Goal: Task Accomplishment & Management: Manage account settings

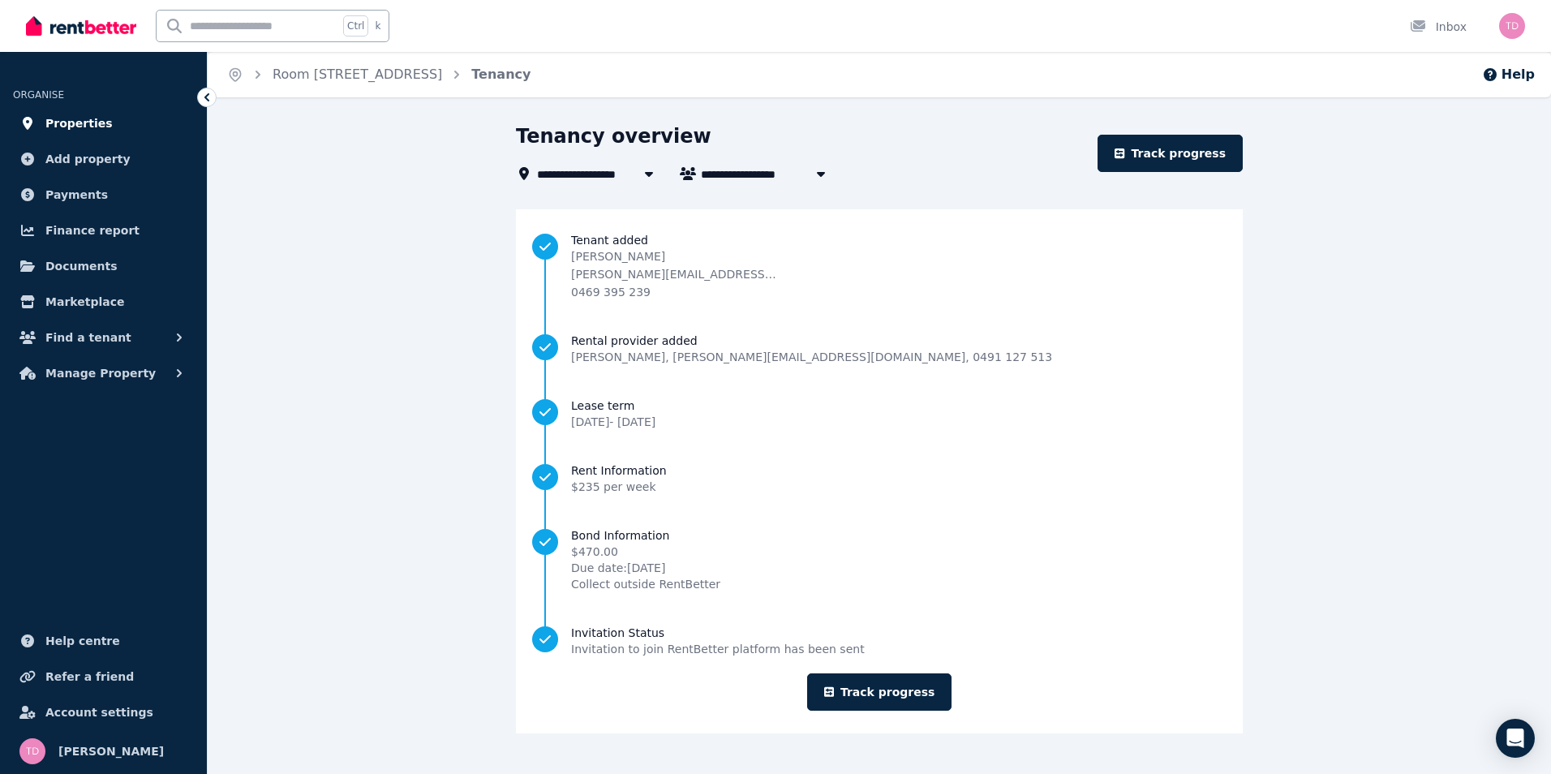
click at [62, 127] on span "Properties" at bounding box center [78, 123] width 67 height 19
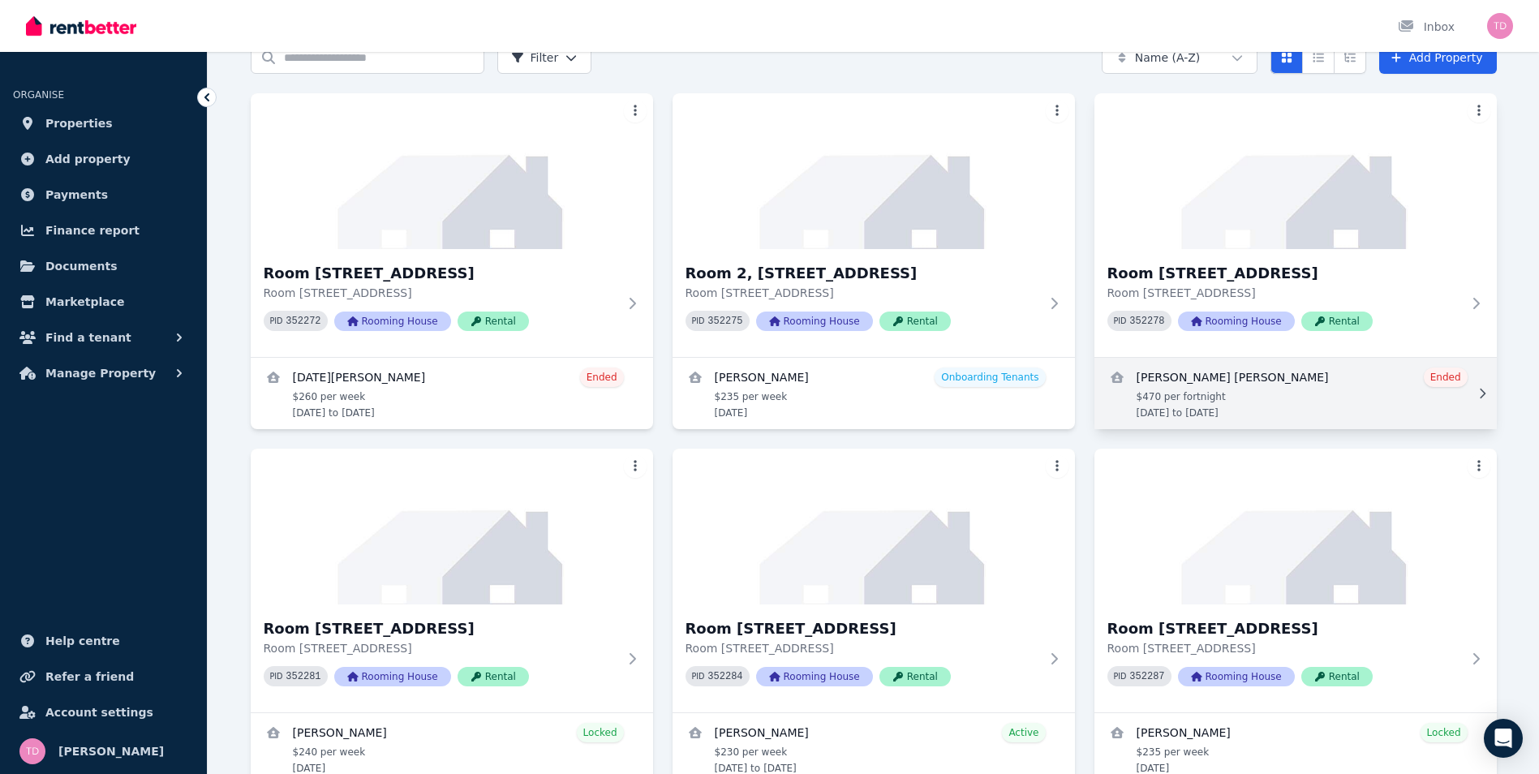
scroll to position [81, 0]
click at [1277, 376] on link "View details for Pravin Thanuka Hapugaswatta" at bounding box center [1295, 394] width 402 height 71
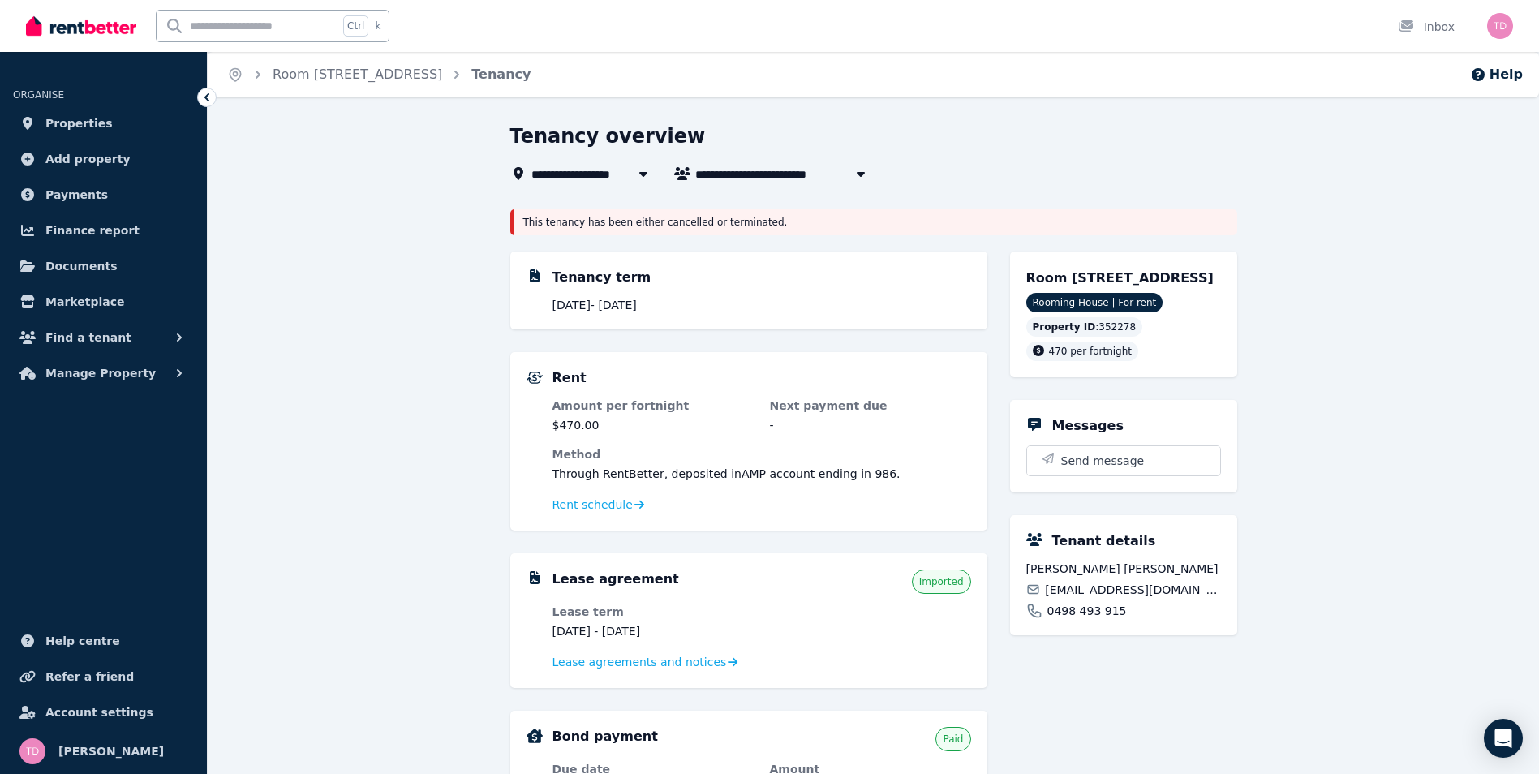
click at [756, 178] on span "[PERSON_NAME] [PERSON_NAME]" at bounding box center [805, 173] width 221 height 19
type input "**********"
click at [716, 202] on span "[PERSON_NAME]" at bounding box center [787, 204] width 164 height 16
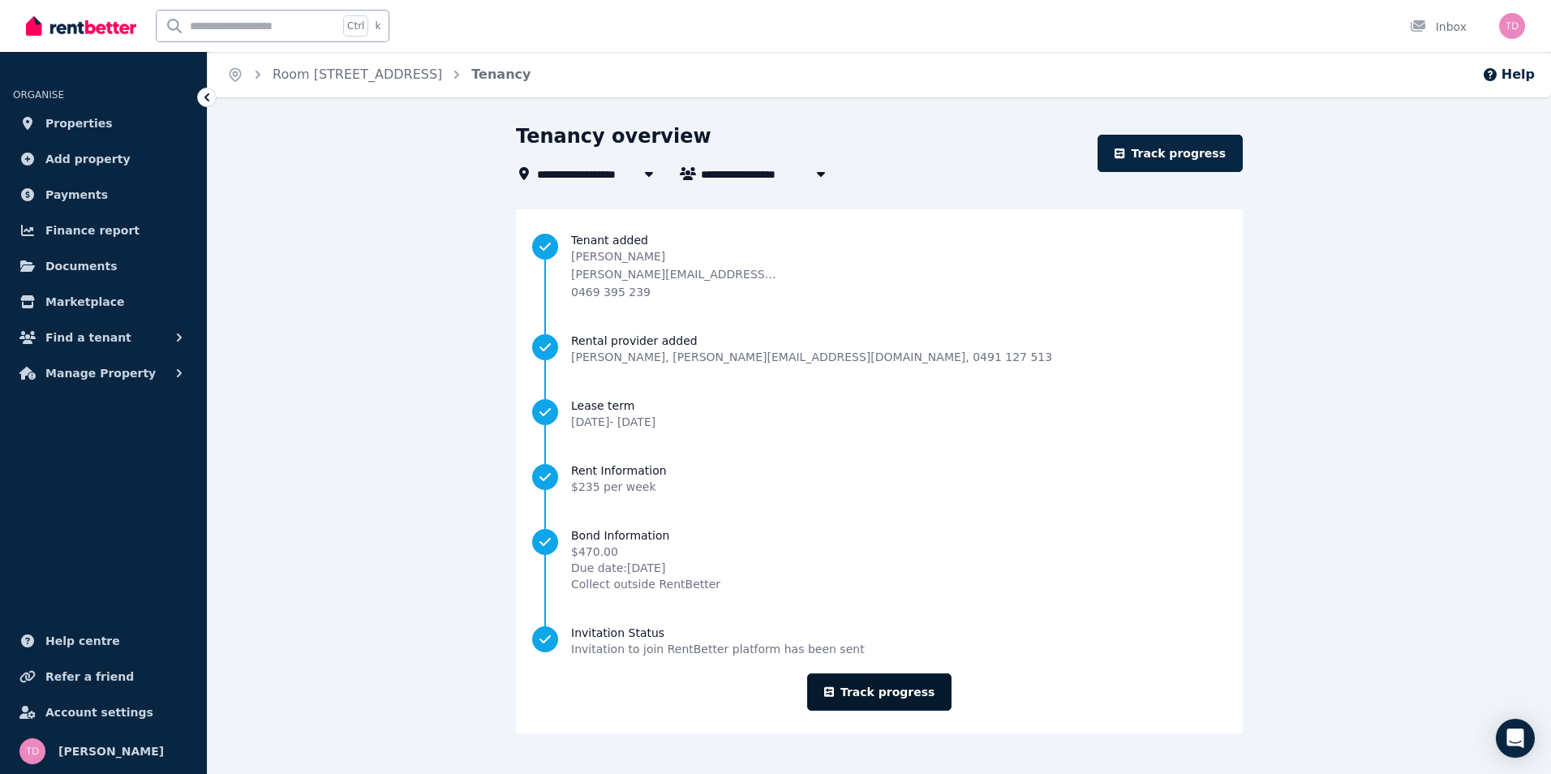
click at [861, 689] on link "Track progress" at bounding box center [879, 691] width 145 height 37
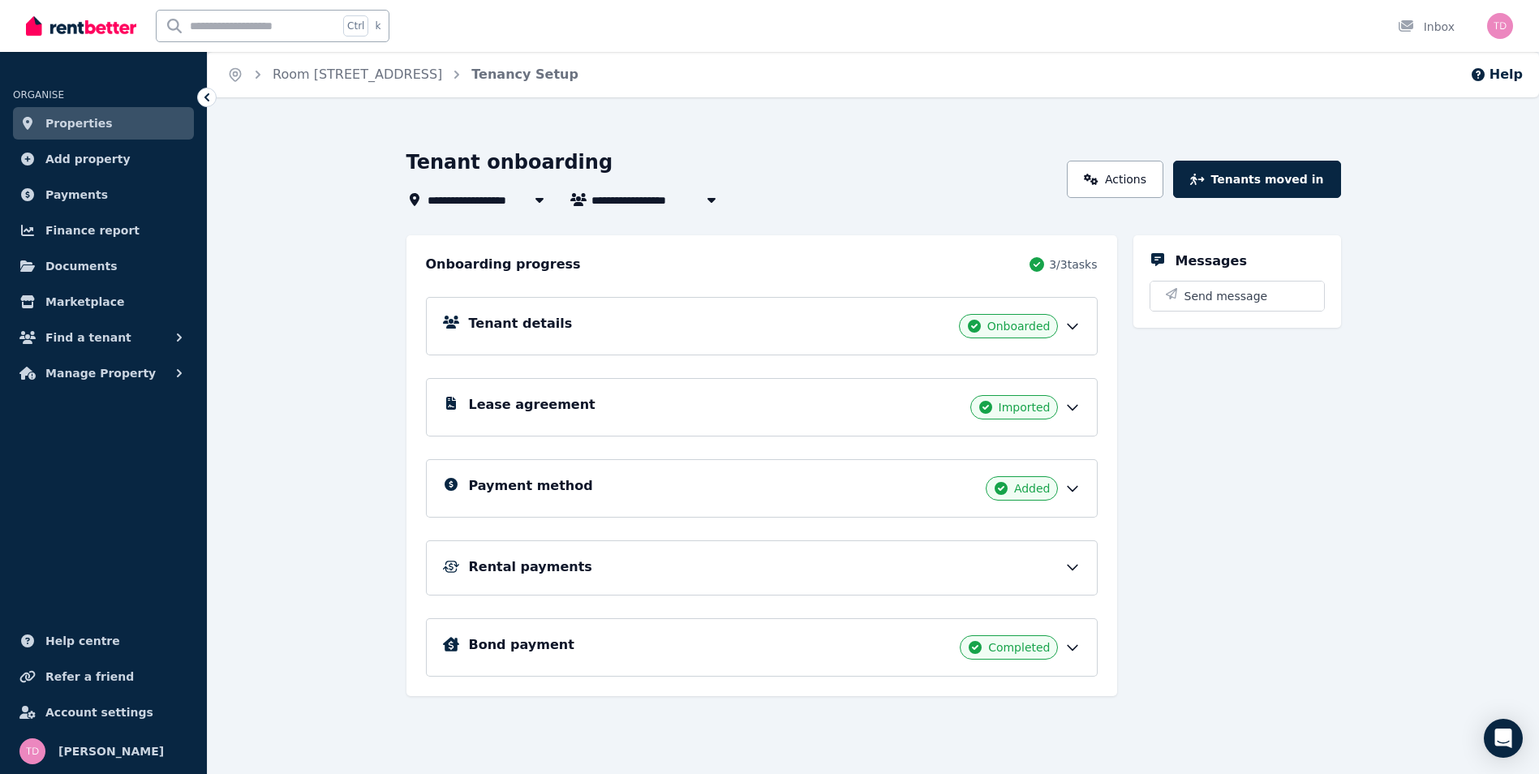
click at [622, 422] on div "Lease agreement Imported" at bounding box center [762, 407] width 672 height 58
click at [663, 407] on div "Lease agreement Imported" at bounding box center [775, 407] width 612 height 24
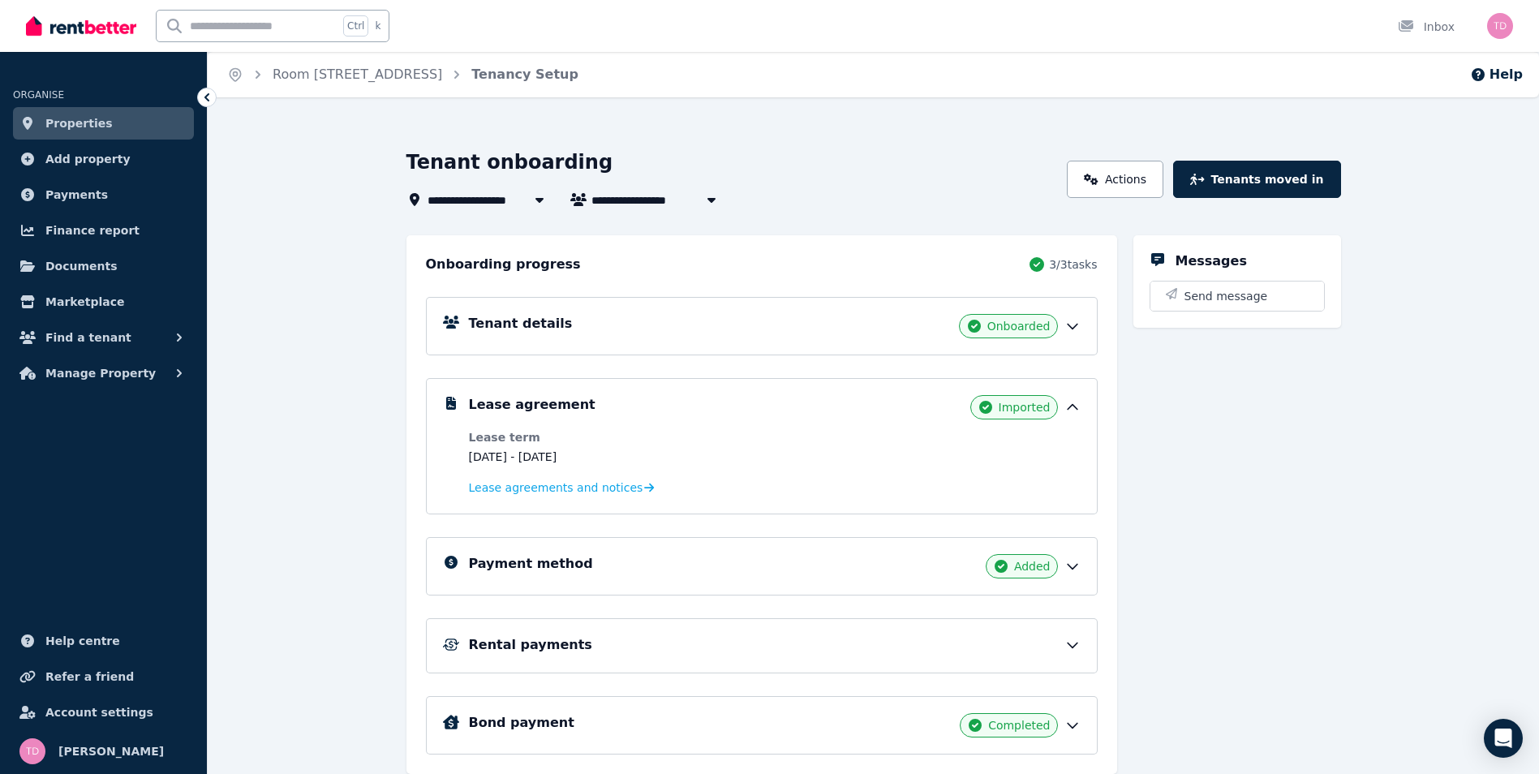
click at [590, 318] on div "Tenant details Onboarded" at bounding box center [775, 326] width 612 height 24
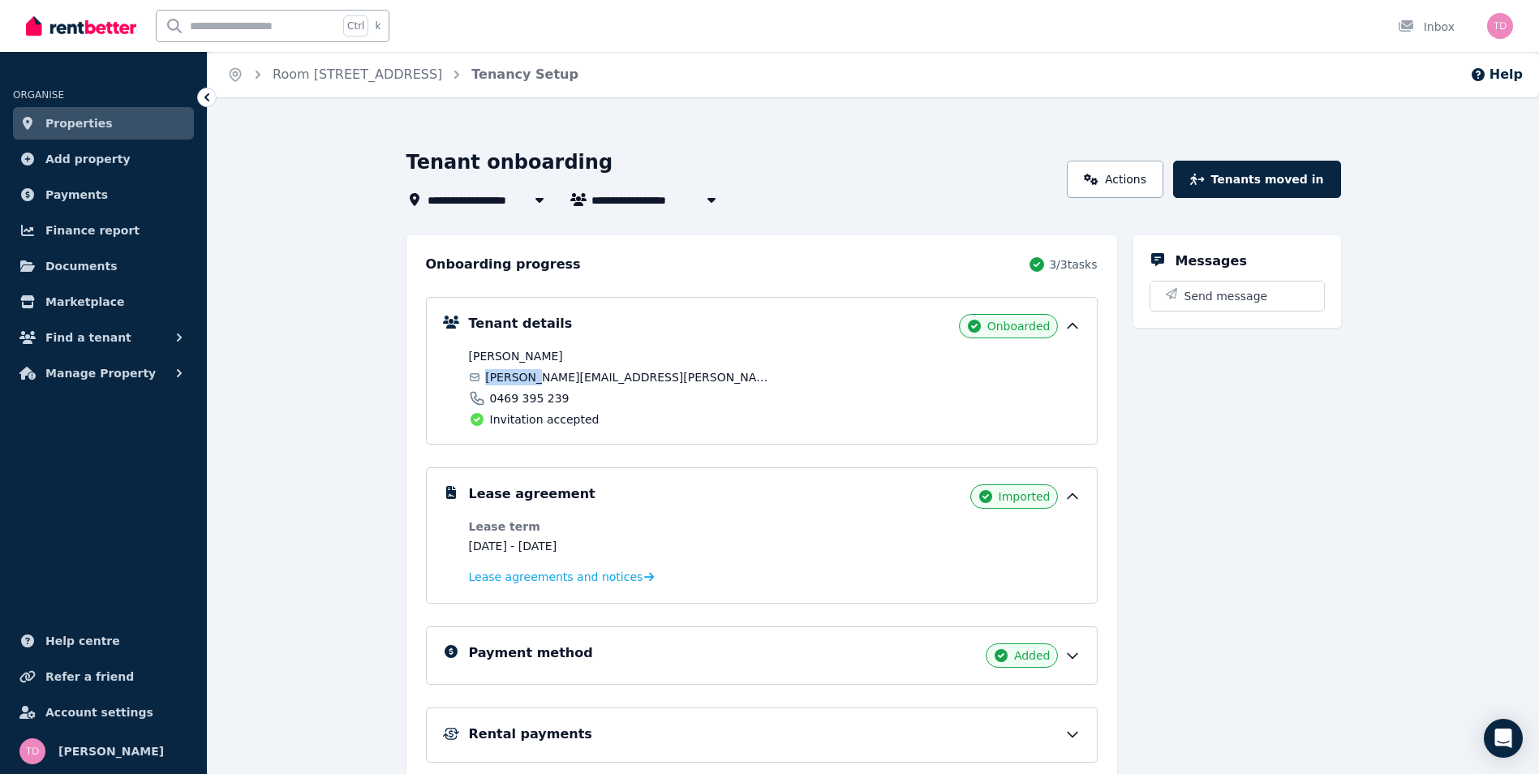
drag, startPoint x: 531, startPoint y: 376, endPoint x: 486, endPoint y: 372, distance: 45.6
click at [486, 372] on div "[PERSON_NAME][EMAIL_ADDRESS][PERSON_NAME][DOMAIN_NAME]" at bounding box center [619, 377] width 301 height 16
copy span "[PERSON_NAME]"
drag, startPoint x: 536, startPoint y: 376, endPoint x: 588, endPoint y: 380, distance: 52.1
click at [588, 380] on span "[PERSON_NAME][EMAIL_ADDRESS][PERSON_NAME][DOMAIN_NAME]" at bounding box center [627, 377] width 284 height 16
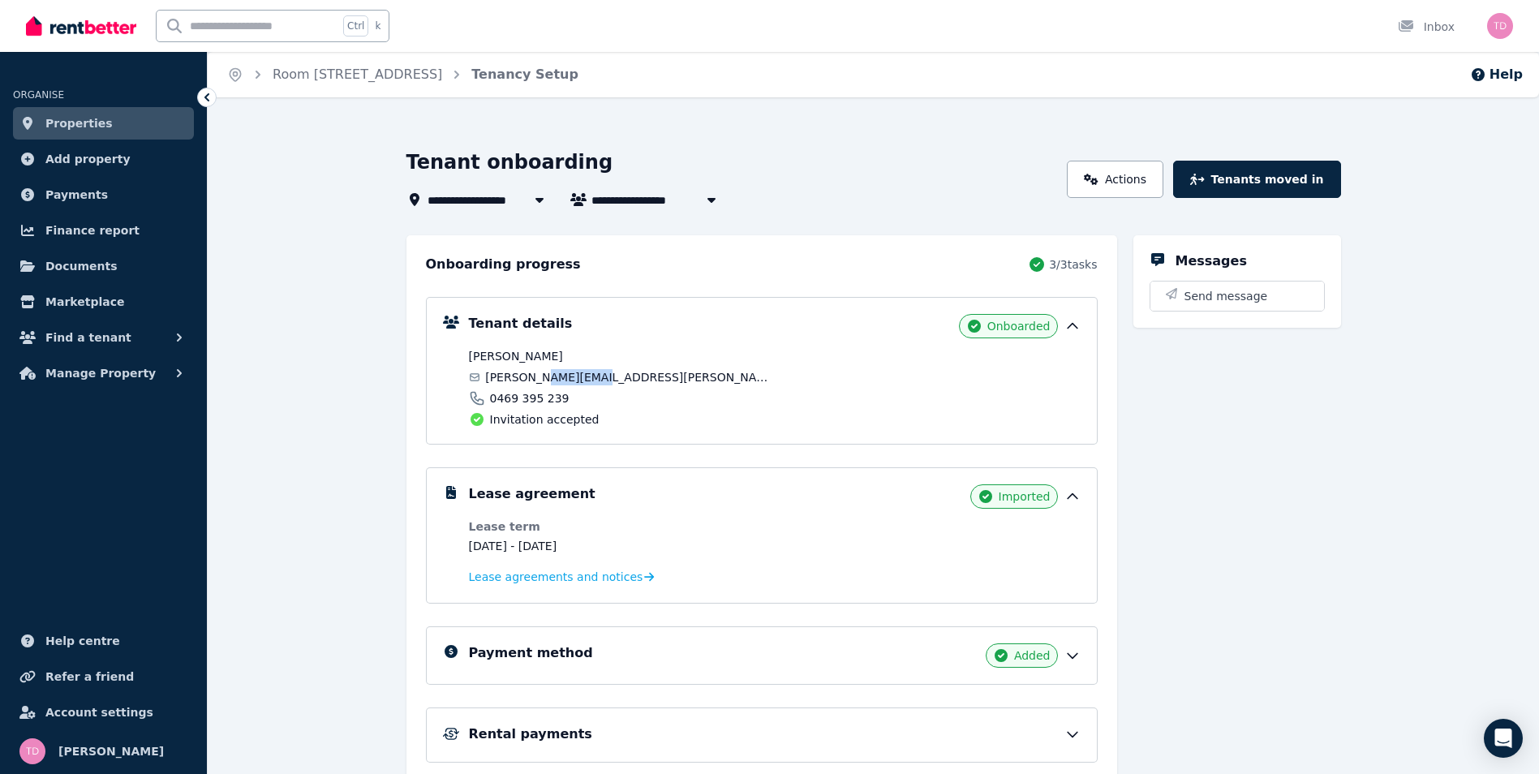
copy span "[PERSON_NAME]"
drag, startPoint x: 668, startPoint y: 393, endPoint x: 663, endPoint y: 384, distance: 10.9
click at [668, 393] on div "0469 395 239" at bounding box center [619, 398] width 301 height 16
drag, startPoint x: 659, startPoint y: 378, endPoint x: 490, endPoint y: 376, distance: 168.7
click at [490, 376] on div "[PERSON_NAME][EMAIL_ADDRESS][PERSON_NAME][DOMAIN_NAME]" at bounding box center [619, 377] width 301 height 16
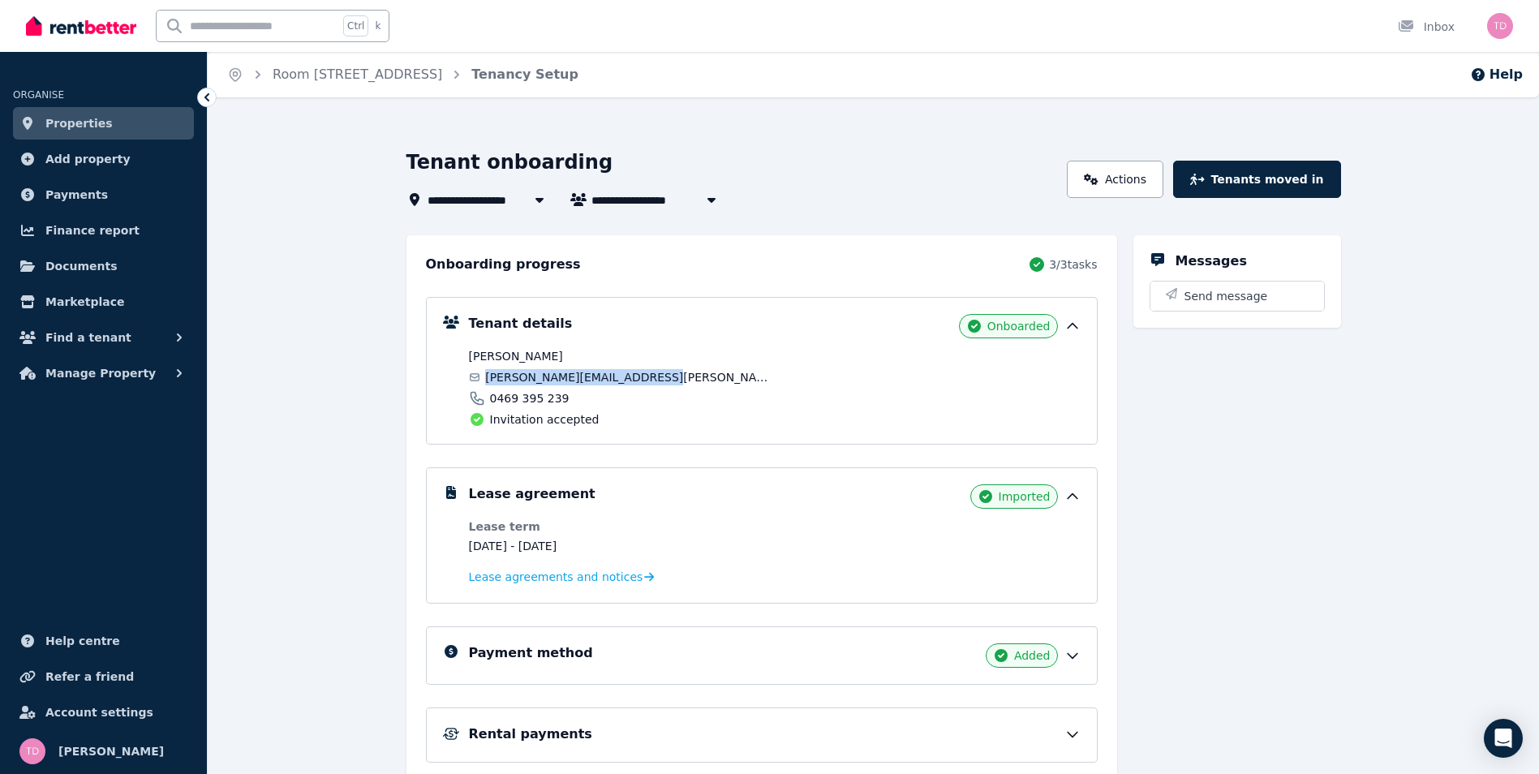
copy span "[PERSON_NAME][EMAIL_ADDRESS][PERSON_NAME][DOMAIN_NAME]"
drag, startPoint x: 556, startPoint y: 397, endPoint x: 486, endPoint y: 392, distance: 70.8
click at [486, 392] on div "0469 395 239" at bounding box center [619, 398] width 301 height 16
copy span "0469 395 239"
click at [107, 125] on link "Properties" at bounding box center [103, 123] width 181 height 32
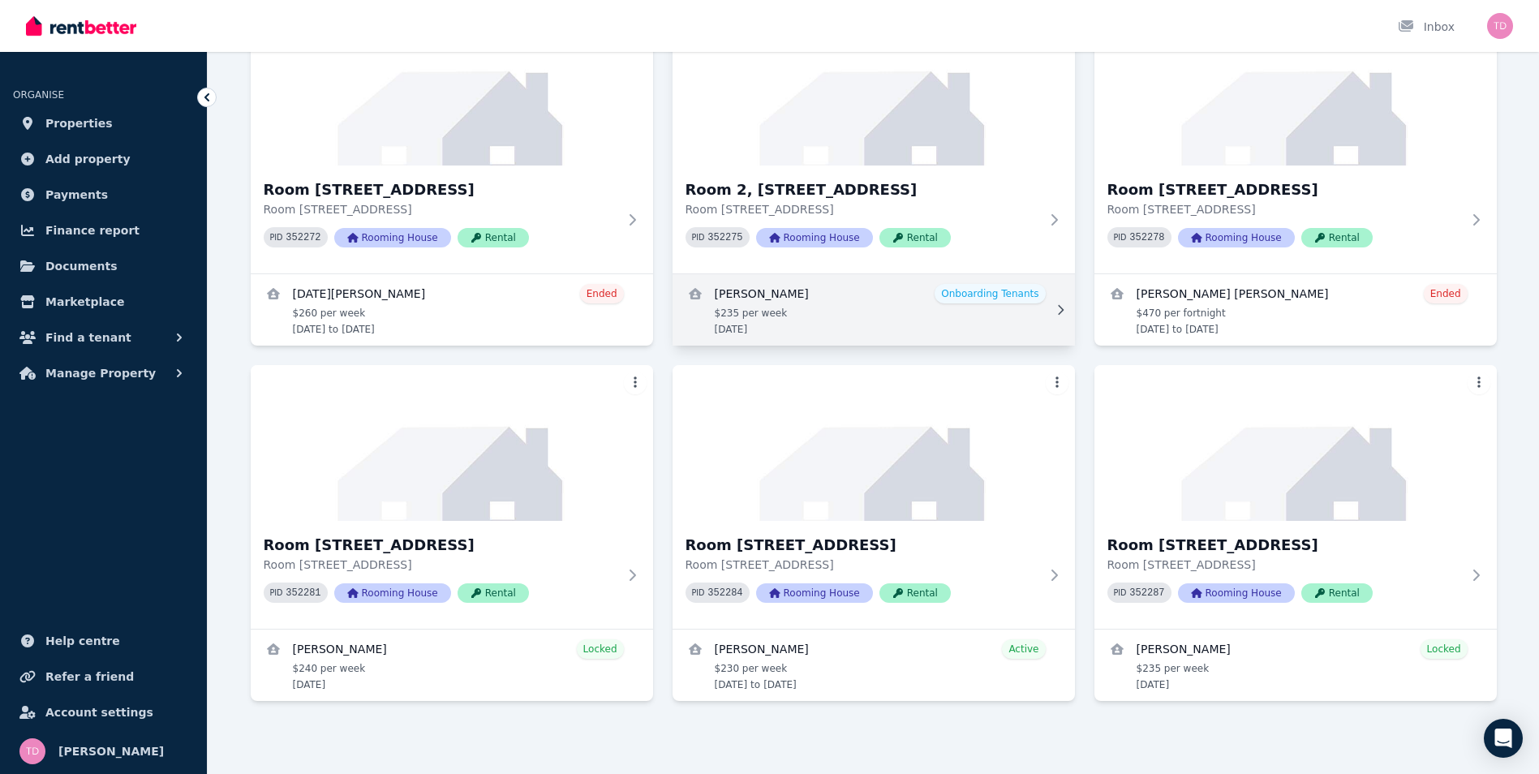
scroll to position [167, 0]
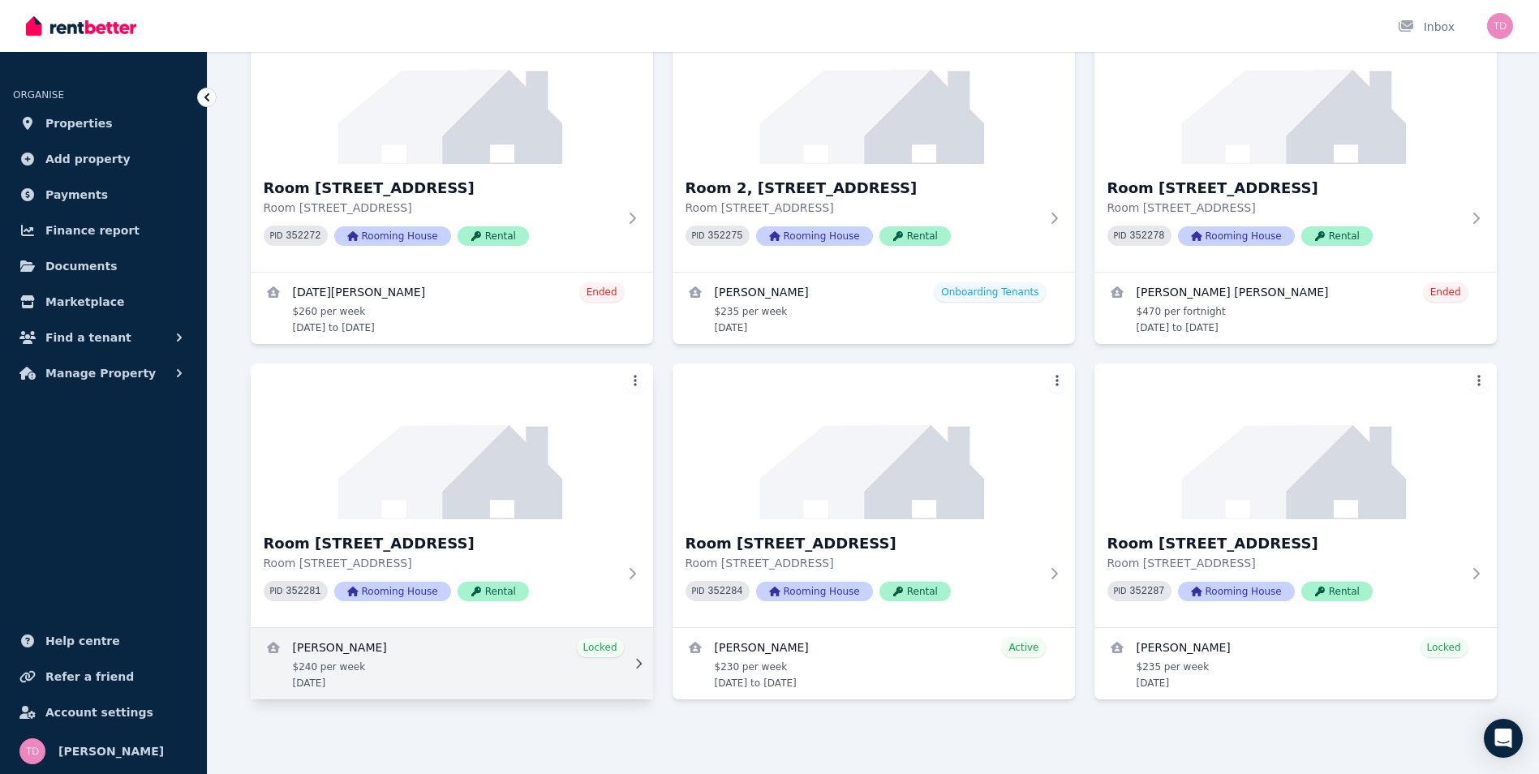
click at [409, 651] on link "View details for Victor Chinemerem Uche" at bounding box center [452, 663] width 402 height 71
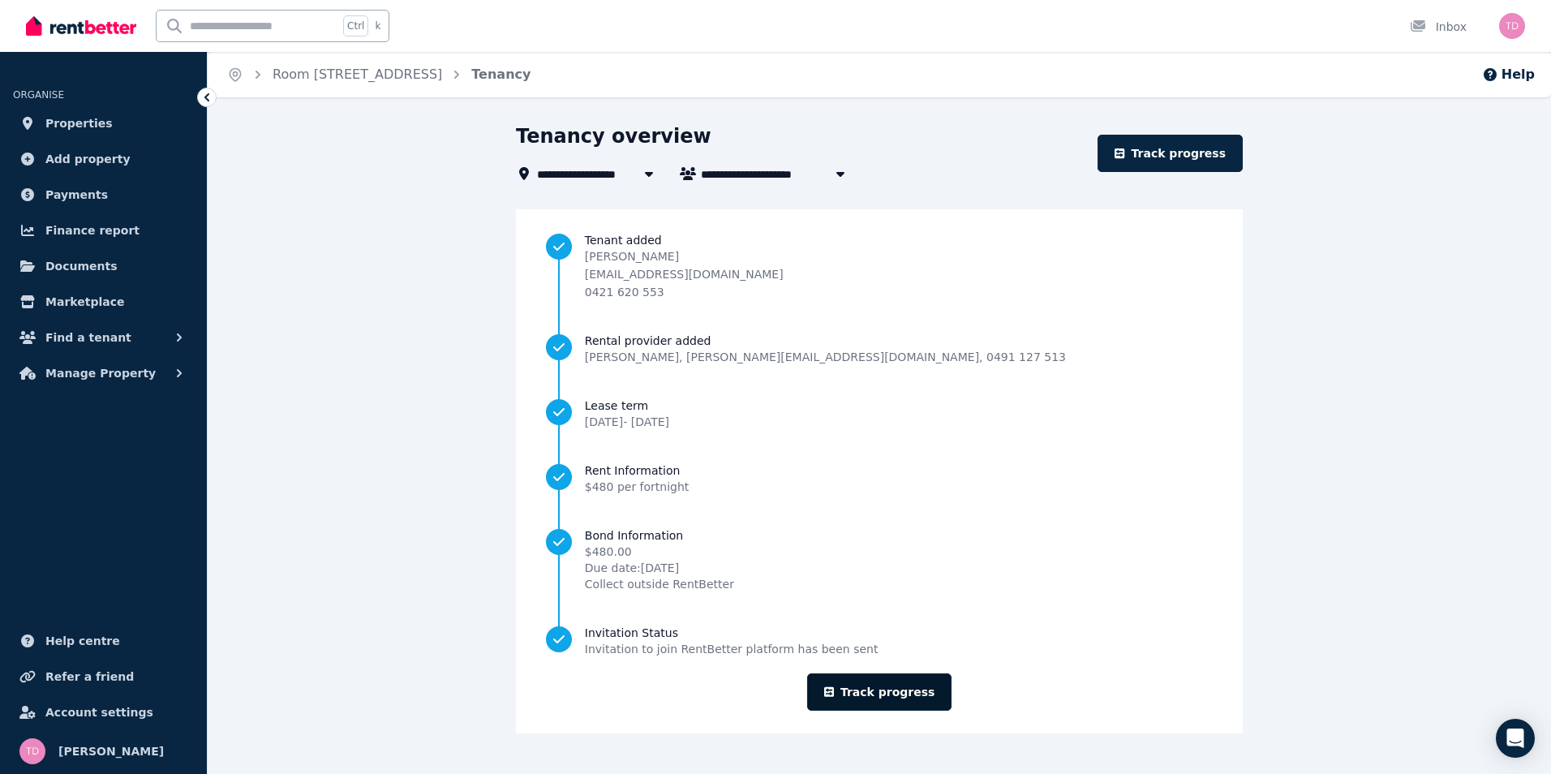
click at [875, 702] on link "Track progress" at bounding box center [879, 691] width 145 height 37
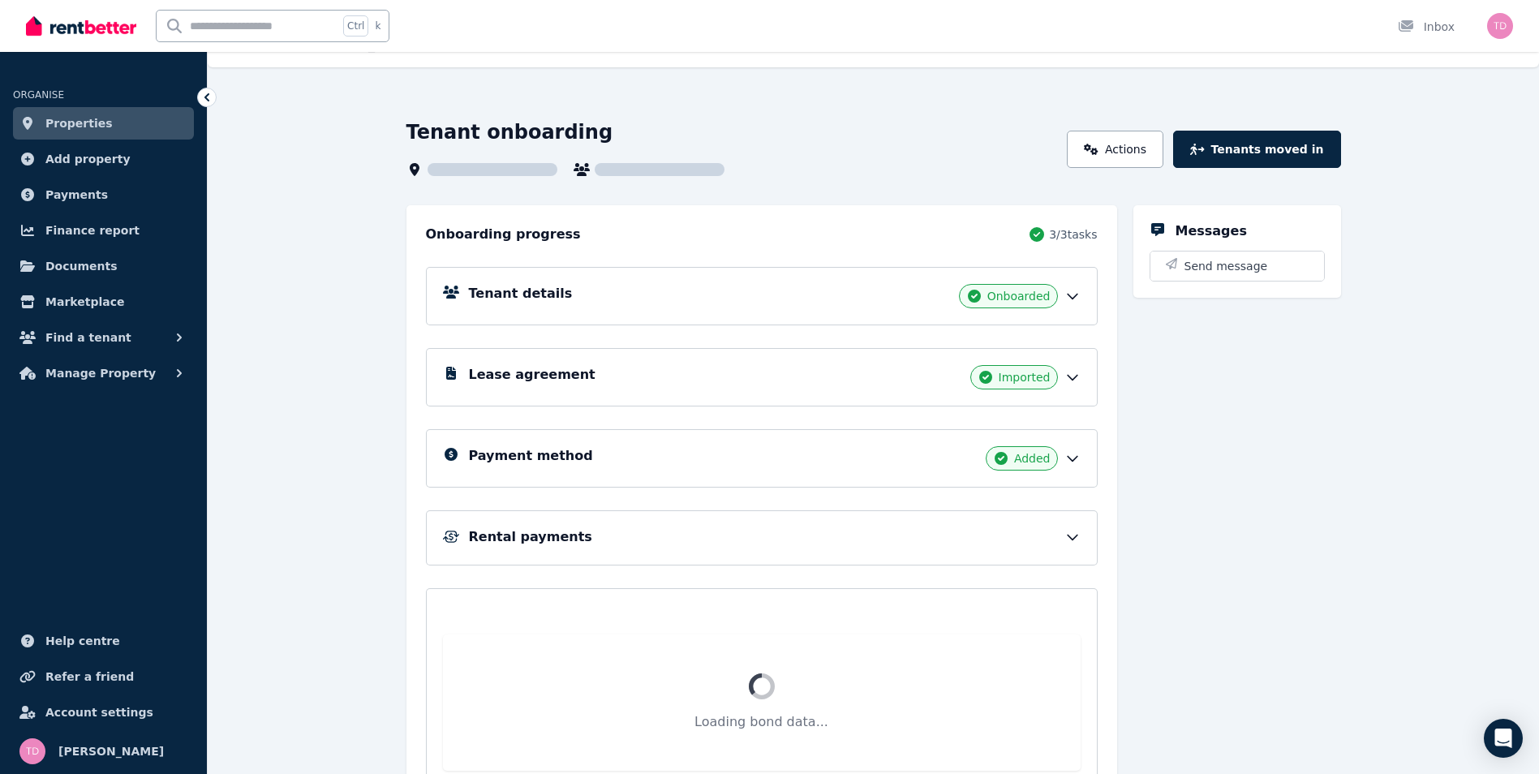
scroll to position [26, 0]
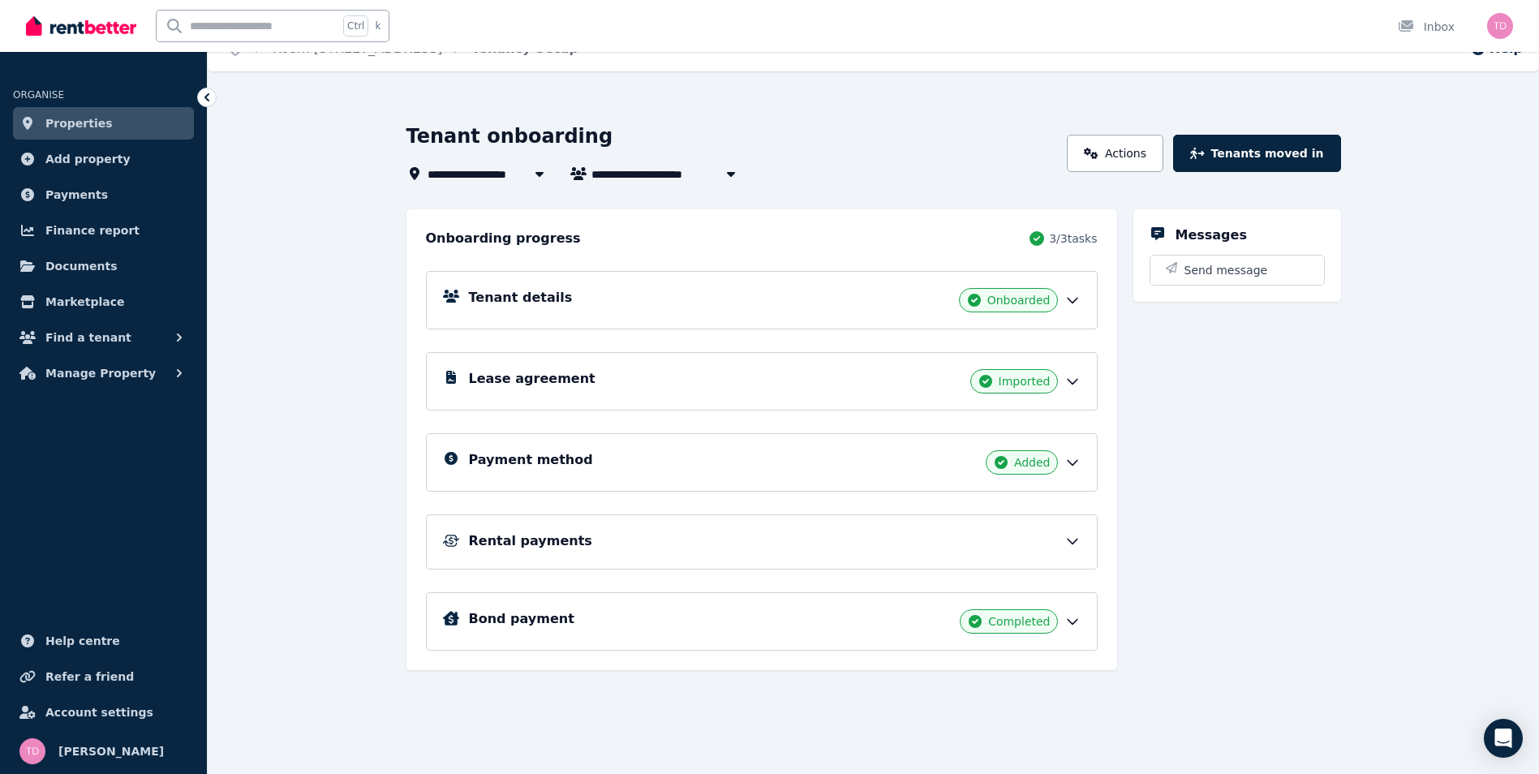
click at [636, 527] on div "Rental payments" at bounding box center [762, 541] width 672 height 55
click at [823, 539] on div "Rental payments" at bounding box center [775, 540] width 612 height 19
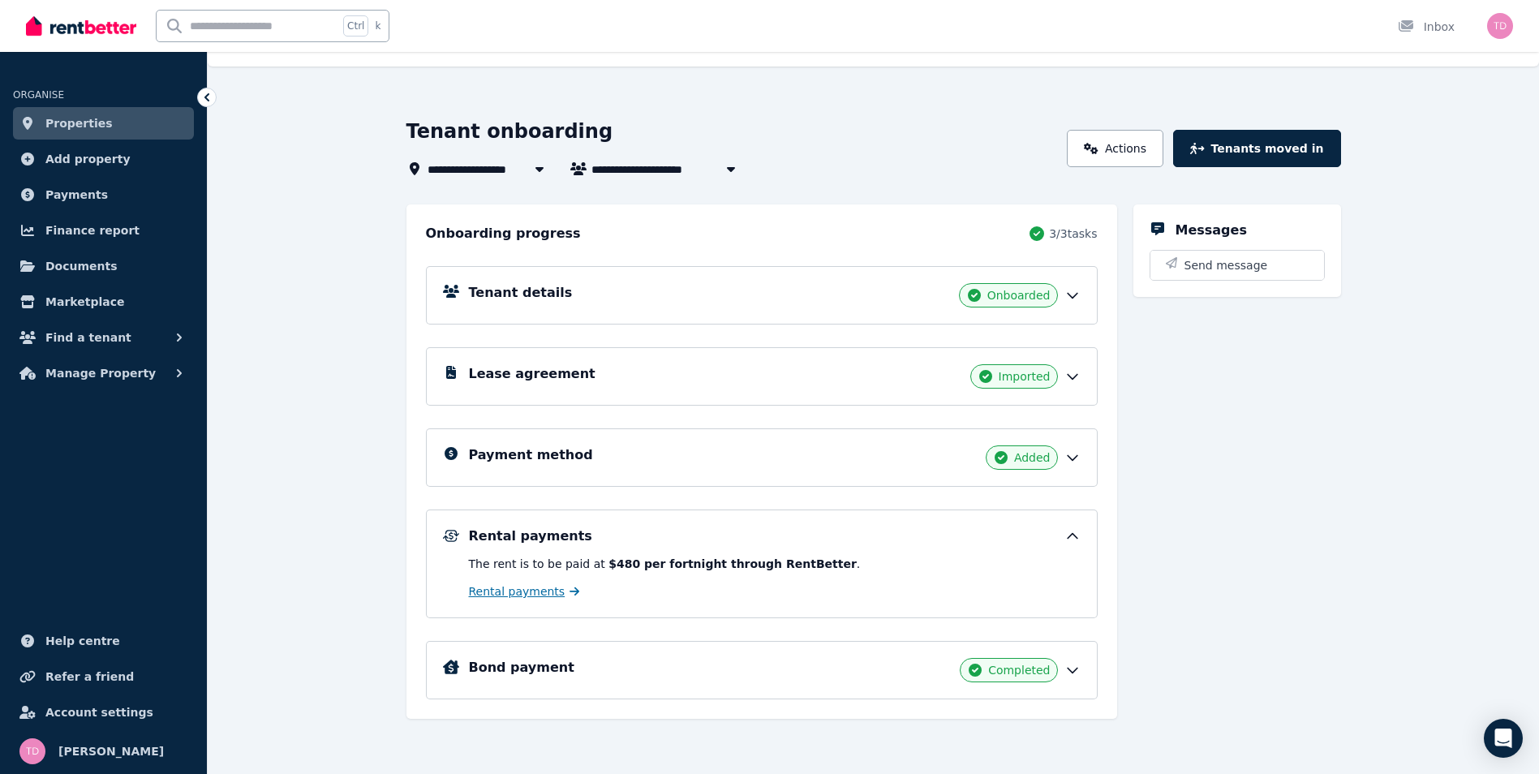
click at [525, 594] on span "Rental payments" at bounding box center [517, 591] width 97 height 16
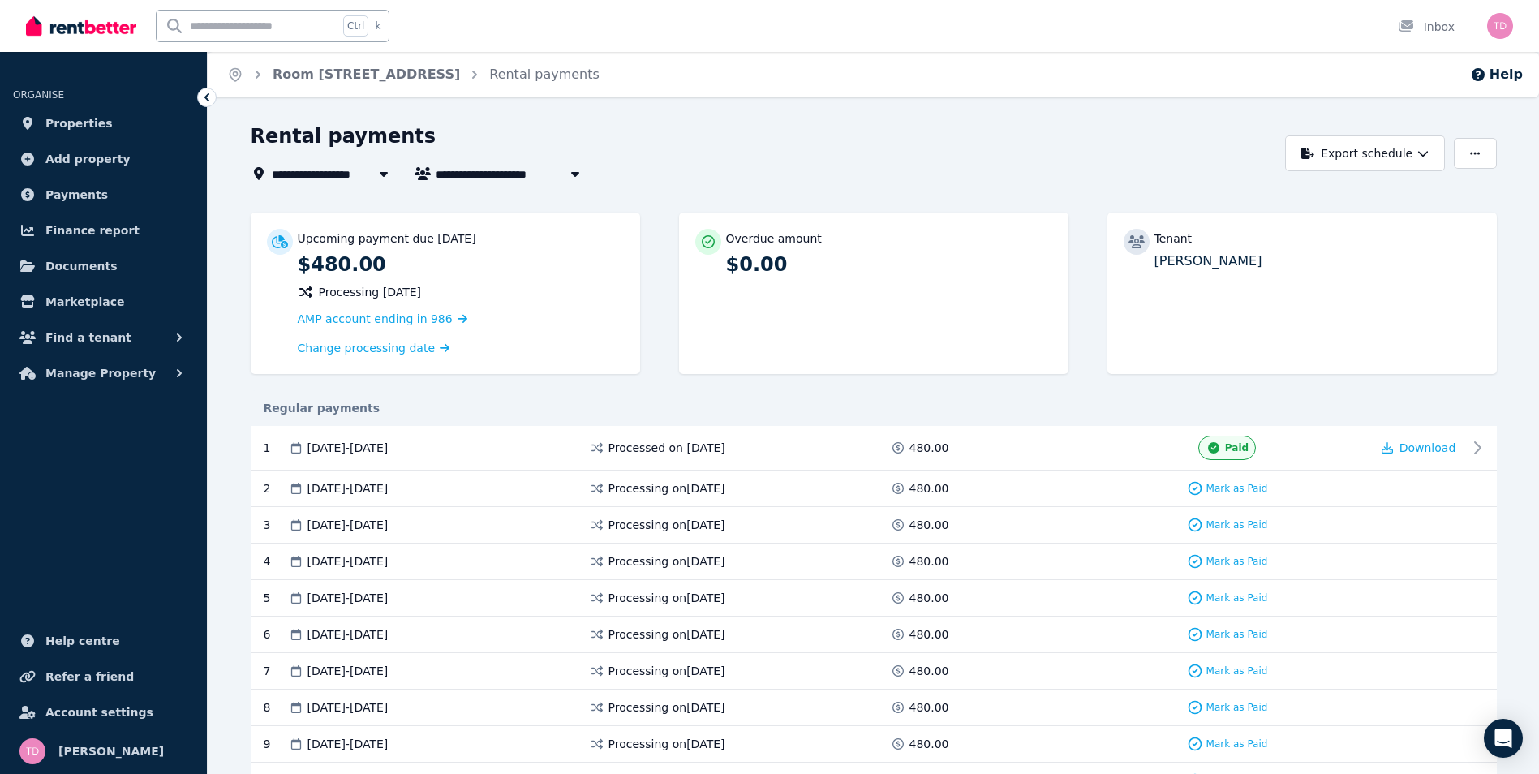
drag, startPoint x: 436, startPoint y: 176, endPoint x: 537, endPoint y: 182, distance: 101.5
click at [537, 182] on span "[PERSON_NAME]" at bounding box center [497, 173] width 123 height 19
drag, startPoint x: 537, startPoint y: 182, endPoint x: 505, endPoint y: 195, distance: 35.3
drag, startPoint x: 505, startPoint y: 195, endPoint x: 471, endPoint y: 230, distance: 48.2
click at [471, 231] on span "Fheba [PERSON_NAME]" at bounding box center [527, 233] width 164 height 16
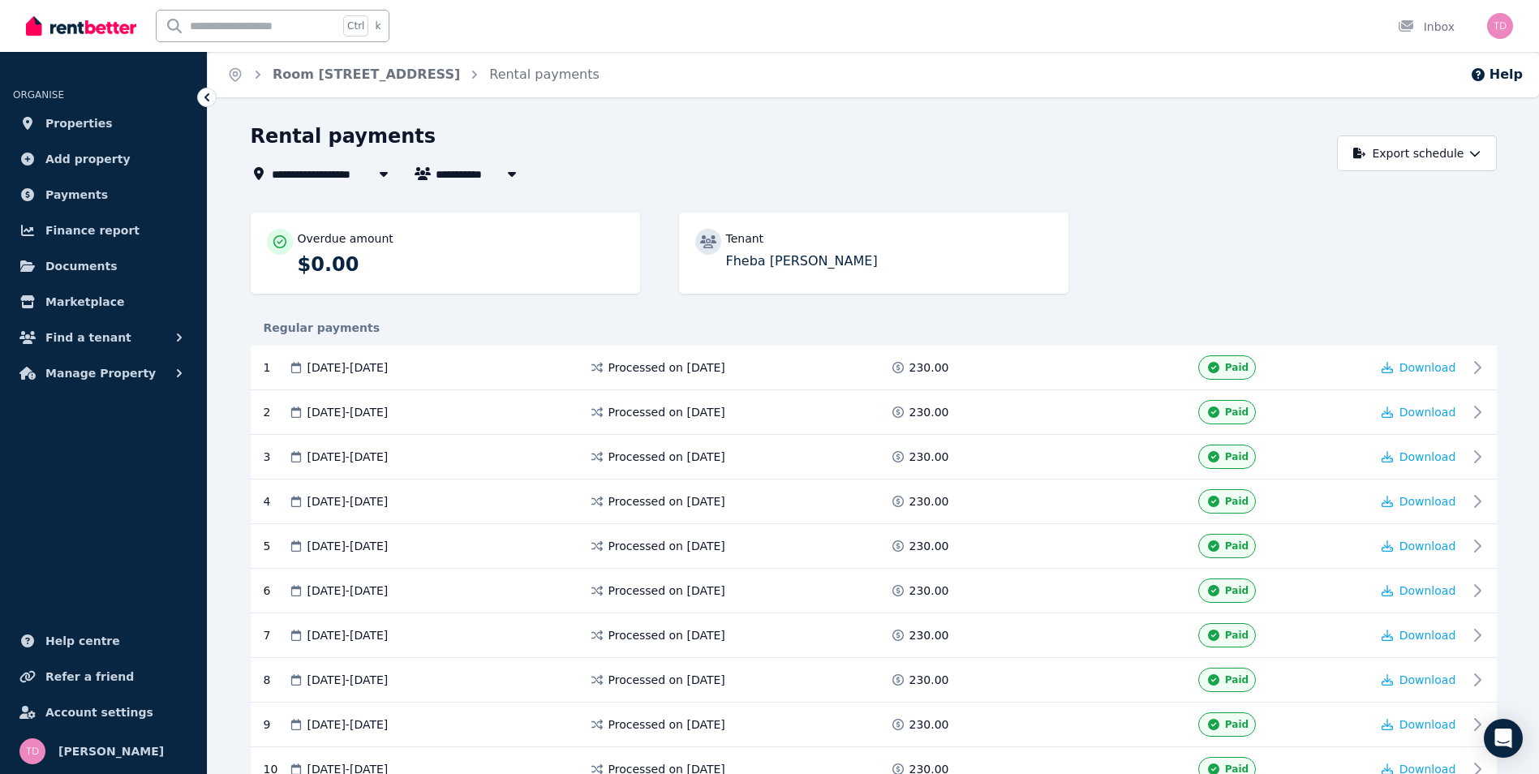
click at [462, 179] on span "Fheba [PERSON_NAME]" at bounding box center [517, 173] width 162 height 19
click at [479, 203] on span "[PERSON_NAME]" at bounding box center [527, 204] width 164 height 16
type input "**********"
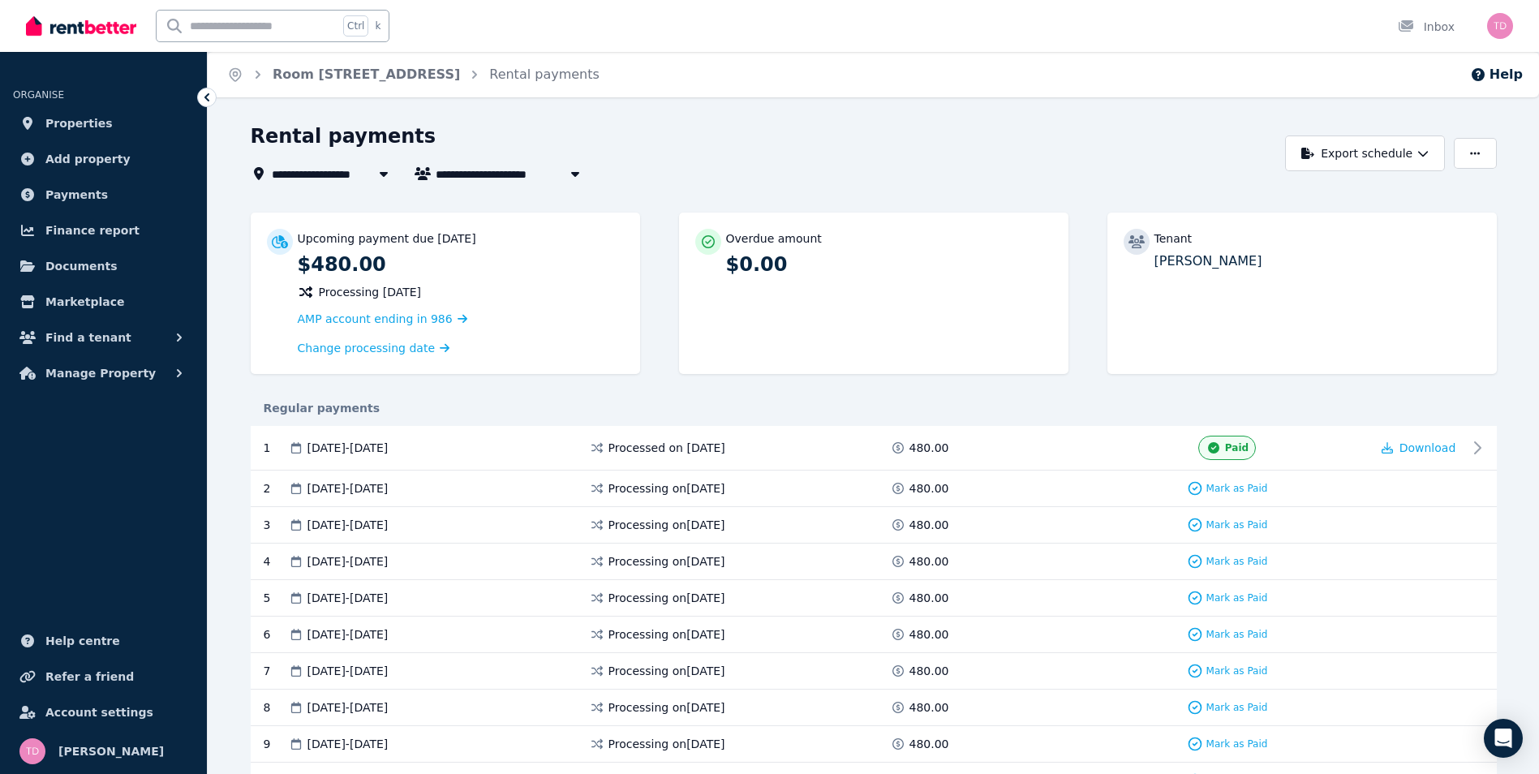
drag, startPoint x: 1290, startPoint y: 267, endPoint x: 1149, endPoint y: 268, distance: 142.0
click at [1149, 268] on div "Tenant [PERSON_NAME]" at bounding box center [1301, 250] width 357 height 42
drag, startPoint x: 1149, startPoint y: 268, endPoint x: 1157, endPoint y: 263, distance: 9.9
click at [1157, 263] on p "[PERSON_NAME]" at bounding box center [1317, 260] width 326 height 19
click at [88, 114] on span "Properties" at bounding box center [78, 123] width 67 height 19
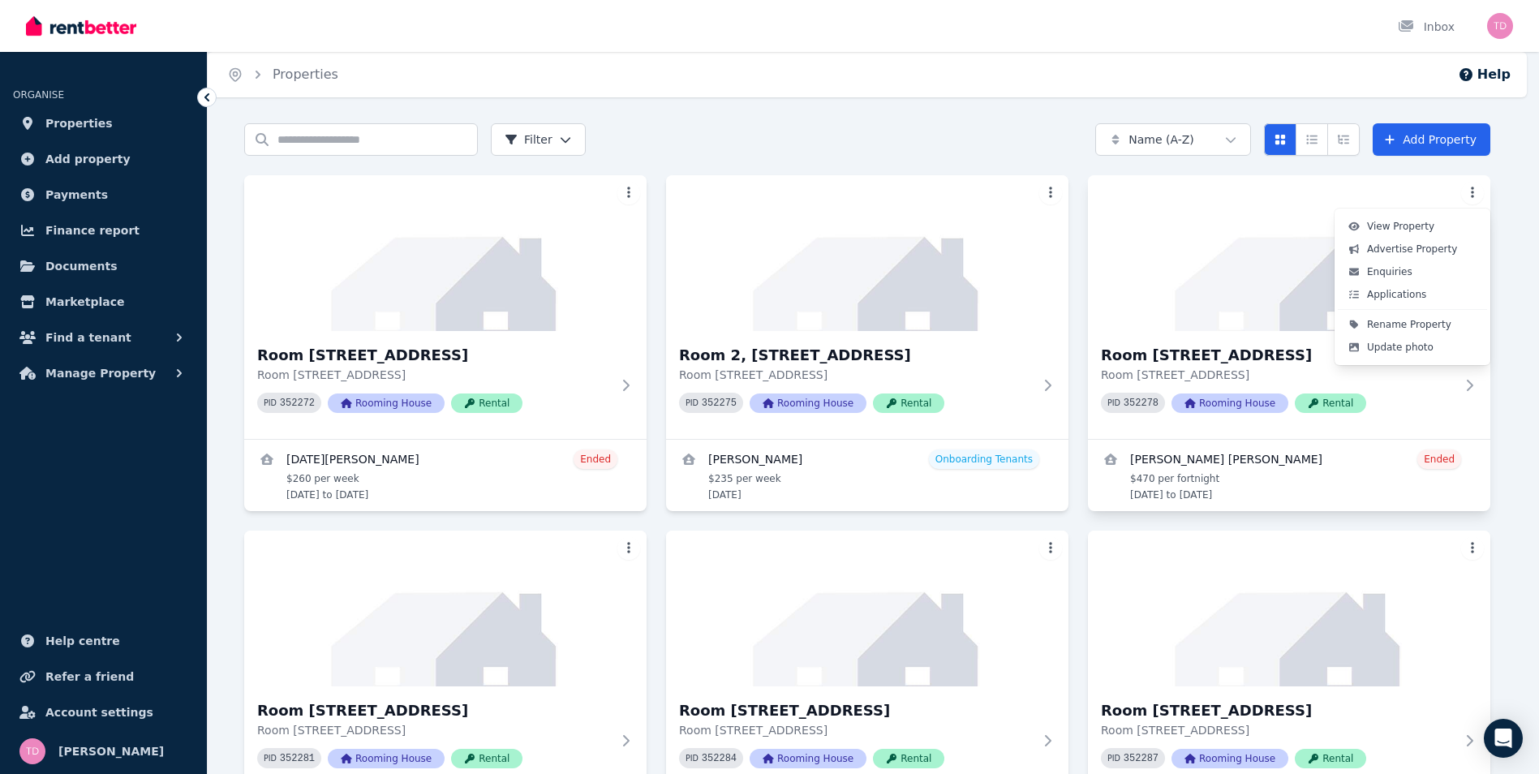
click at [1484, 196] on html "Open main menu Inbox Open user menu ORGANISE Properties Add property Payments F…" at bounding box center [769, 387] width 1539 height 774
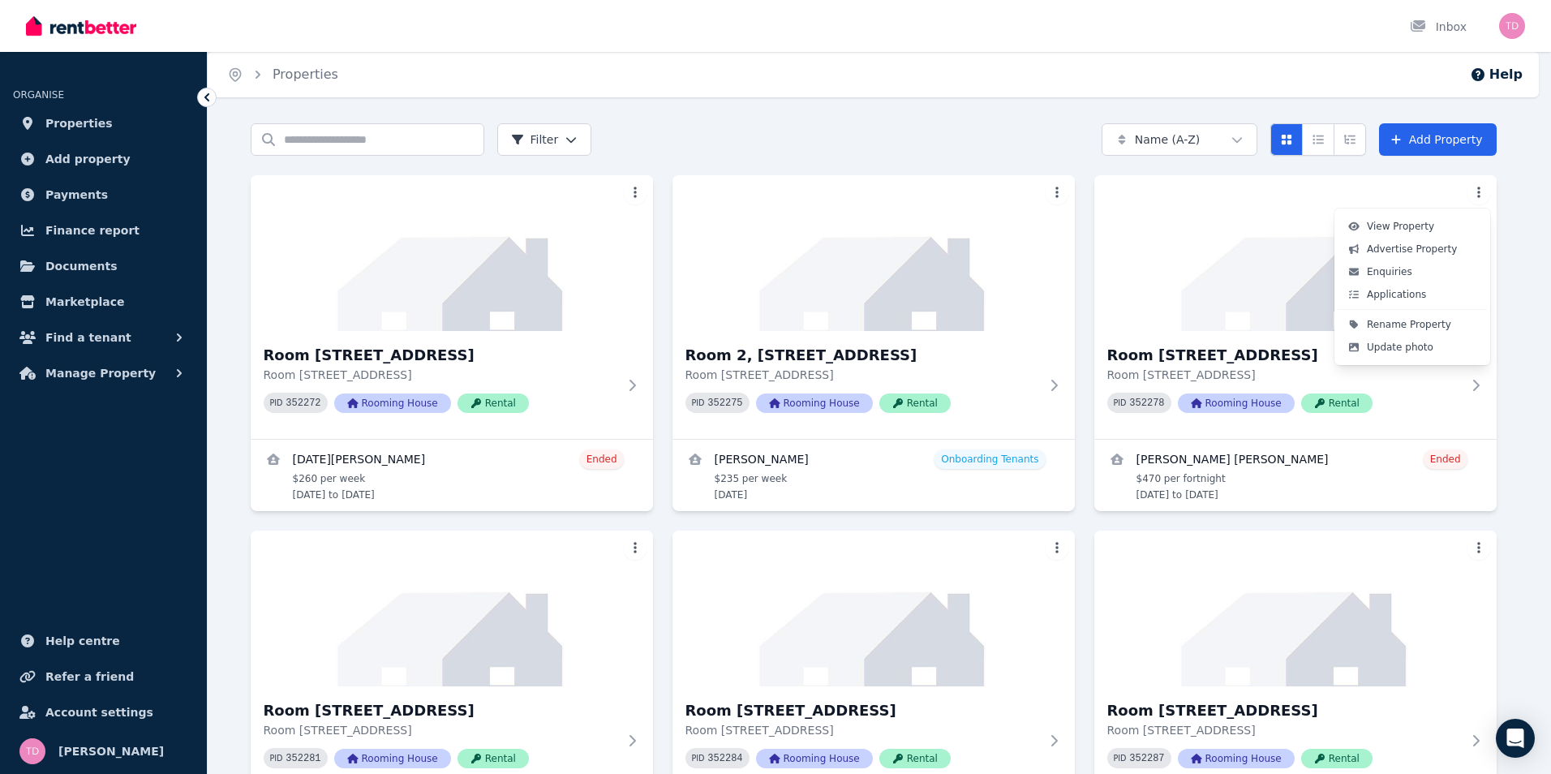
click at [1429, 359] on div "Rename Property Update photo" at bounding box center [1412, 335] width 149 height 53
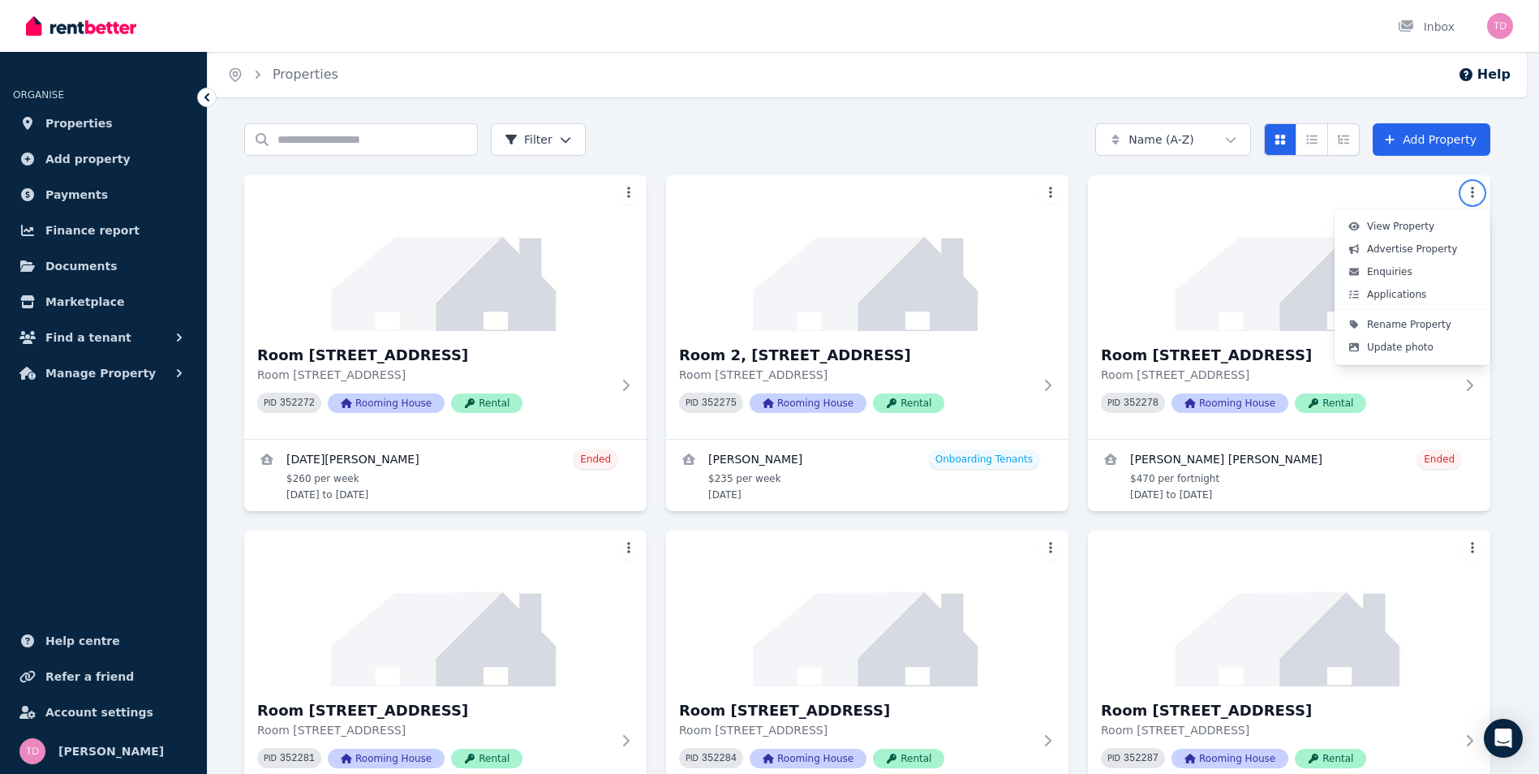
click at [715, 141] on html "Open main menu Inbox Open user menu ORGANISE Properties Add property Payments F…" at bounding box center [769, 387] width 1539 height 774
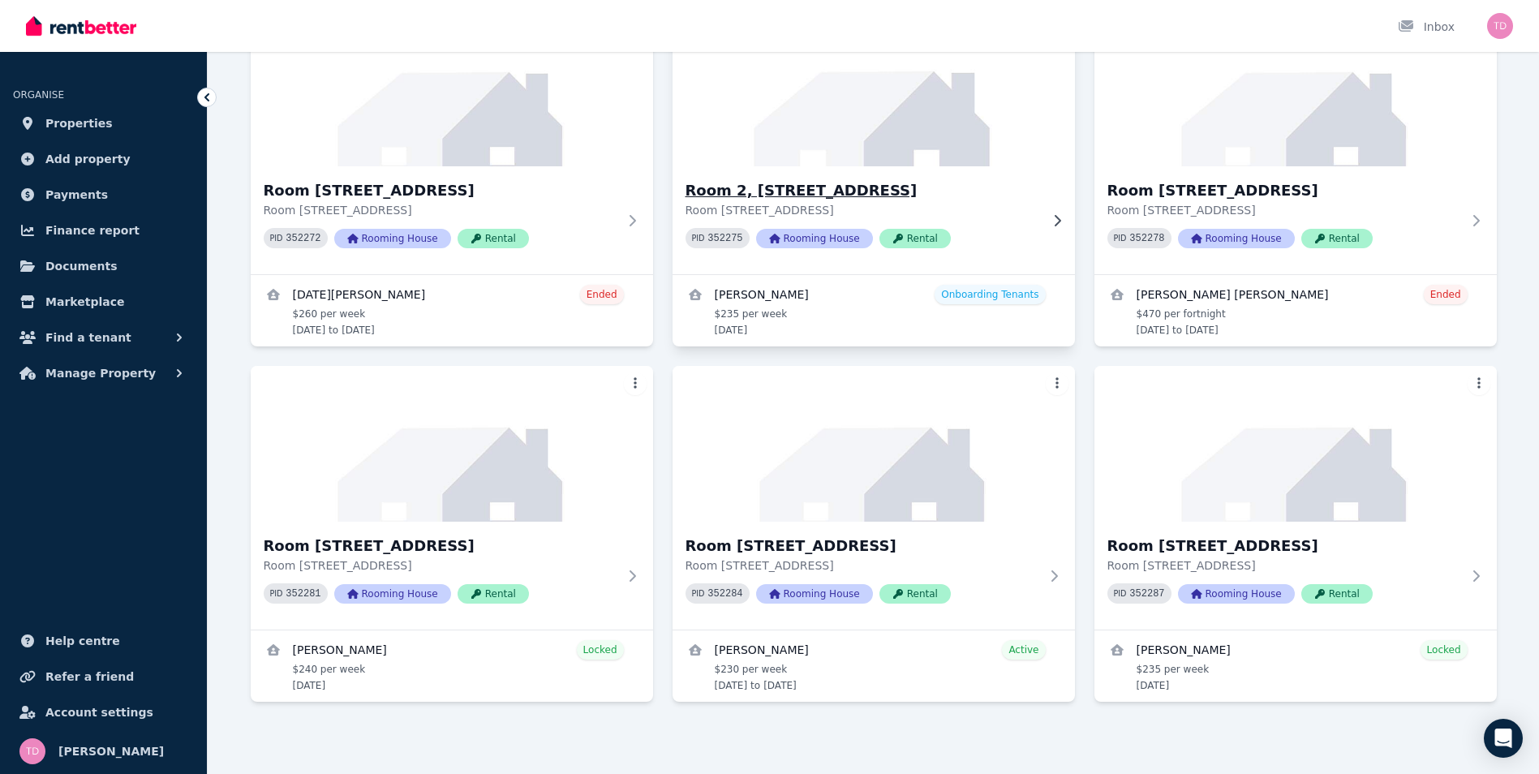
scroll to position [167, 0]
